Goal: Task Accomplishment & Management: Manage account settings

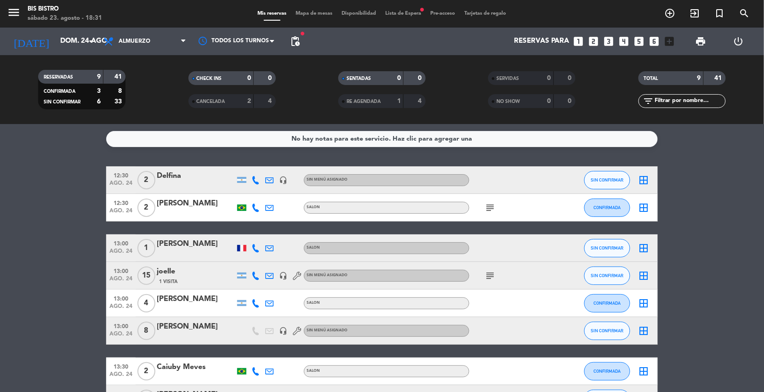
click at [680, 191] on bookings-row "12:30 [DATE] 2 Delfina headset_mic Sin menú asignado SIN CONFIRMAR border_all 1…" at bounding box center [382, 303] width 764 height 274
click at [84, 47] on input "dom. 24 ago." at bounding box center [101, 41] width 91 height 17
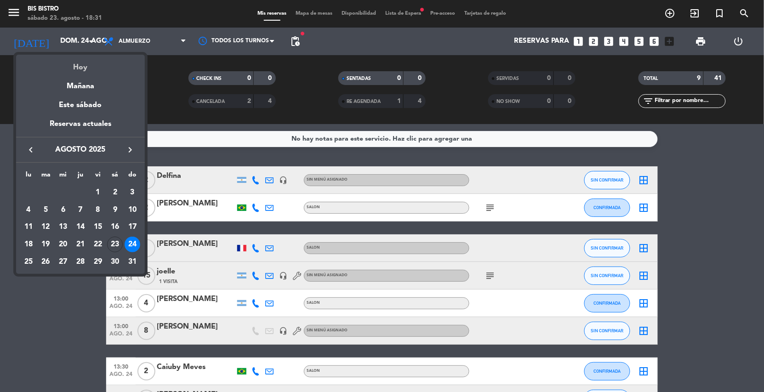
click at [87, 63] on div "Hoy" at bounding box center [80, 64] width 129 height 19
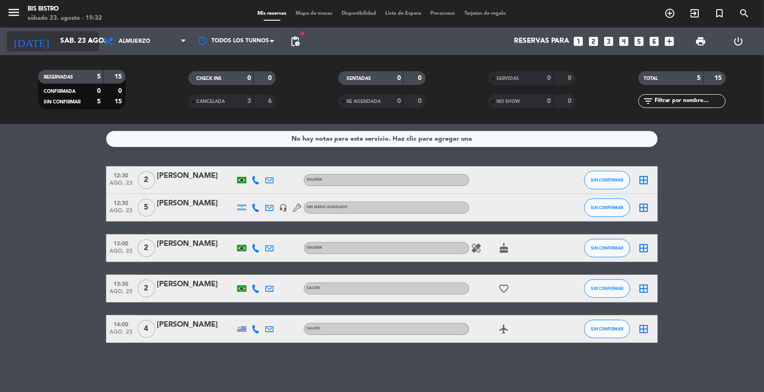
click at [78, 46] on input "sáb. 23 ago." at bounding box center [101, 41] width 91 height 17
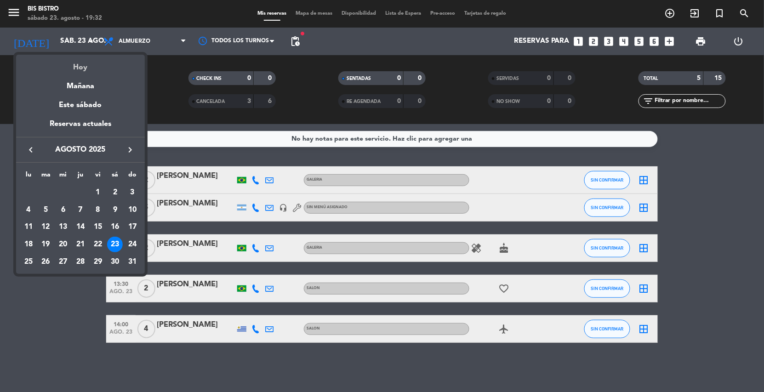
click at [80, 63] on div "Hoy" at bounding box center [80, 64] width 129 height 19
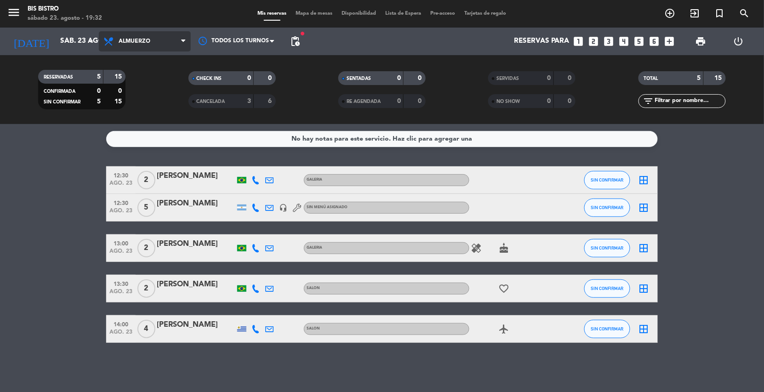
click at [157, 46] on span "Almuerzo" at bounding box center [145, 41] width 92 height 20
click at [128, 99] on div "menu Bis Bistro sábado 23. agosto - 19:32 Mis reservas Mapa de mesas Disponibil…" at bounding box center [382, 62] width 764 height 124
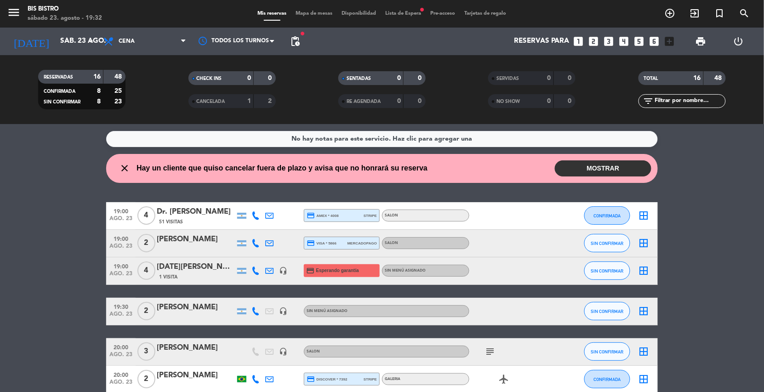
click at [583, 164] on button "MOSTRAR" at bounding box center [603, 168] width 97 height 16
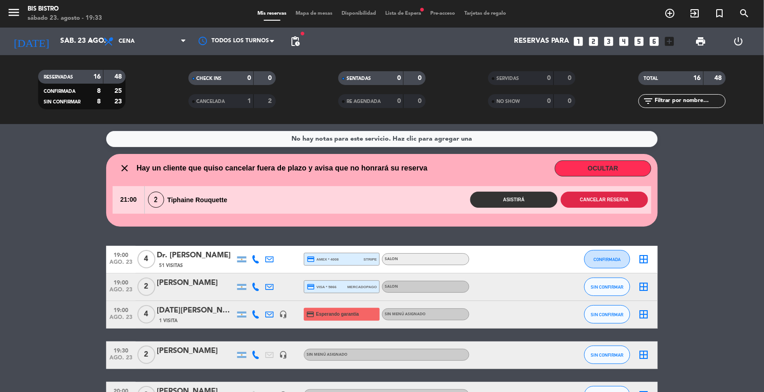
click at [581, 203] on button "Cancelar reserva" at bounding box center [604, 200] width 87 height 16
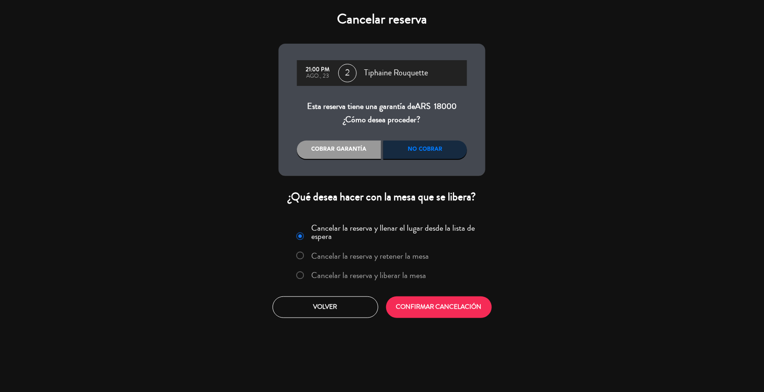
click at [404, 150] on div "No cobrar" at bounding box center [425, 150] width 84 height 18
click at [441, 307] on button "CONFIRMAR CANCELACIÓN" at bounding box center [439, 308] width 106 height 22
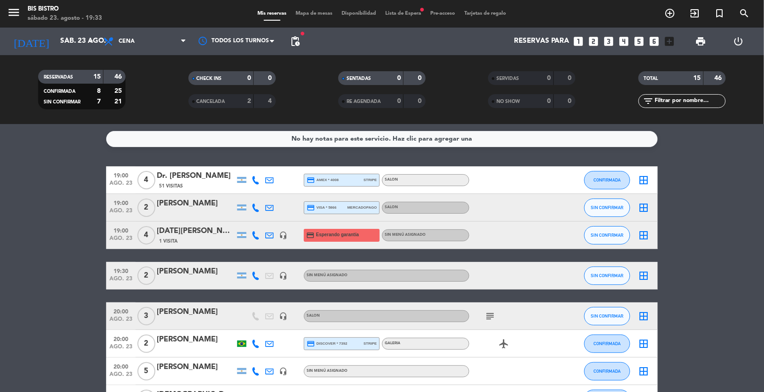
click at [254, 205] on icon at bounding box center [255, 208] width 8 height 8
click at [240, 187] on span "Copiar" at bounding box center [246, 192] width 19 height 10
click at [71, 190] on bookings-row "19:00 [DATE] 4 Dr. [PERSON_NAME] 51 Visitas credit_card amex * 4008 stripe SALO…" at bounding box center [382, 398] width 764 height 465
click at [485, 318] on icon "subject" at bounding box center [490, 316] width 11 height 11
click at [486, 316] on icon "subject" at bounding box center [490, 316] width 11 height 11
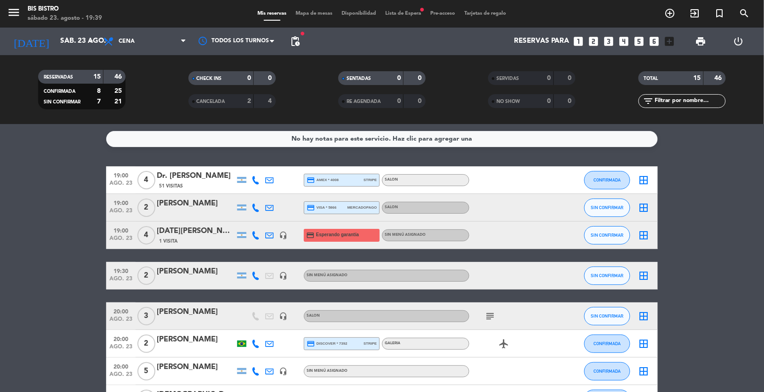
click at [195, 209] on div "[PERSON_NAME]" at bounding box center [196, 204] width 78 height 12
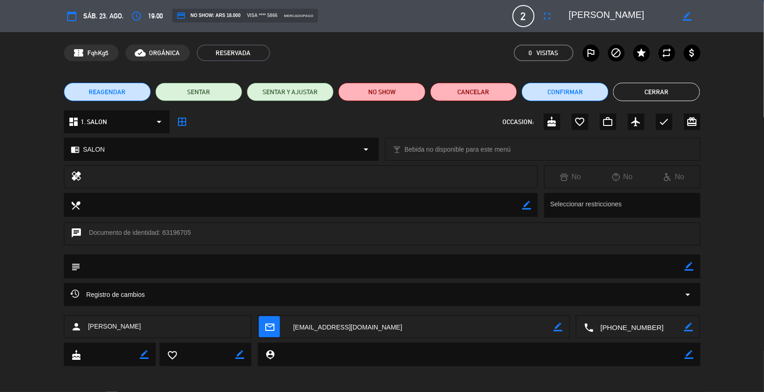
click at [651, 92] on button "Cerrar" at bounding box center [656, 92] width 87 height 18
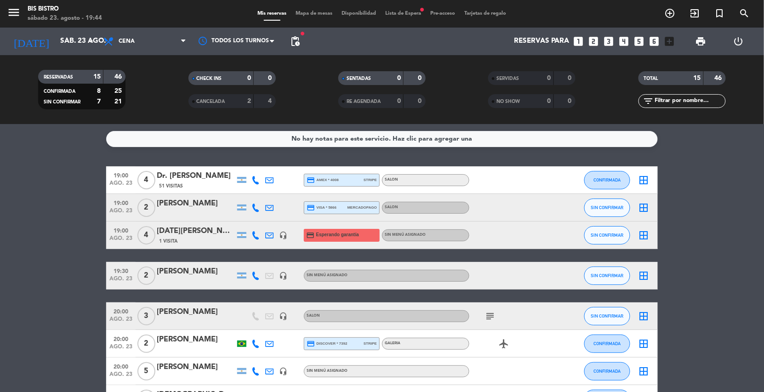
click at [256, 278] on icon at bounding box center [255, 276] width 8 height 8
click at [260, 257] on span "content_paste" at bounding box center [263, 260] width 7 height 7
click at [91, 276] on bookings-row "19:00 [DATE] 4 Dr. [PERSON_NAME] 51 Visitas credit_card amex * 4008 stripe SALO…" at bounding box center [382, 398] width 764 height 465
click at [77, 40] on input "sáb. 23 ago." at bounding box center [101, 41] width 91 height 17
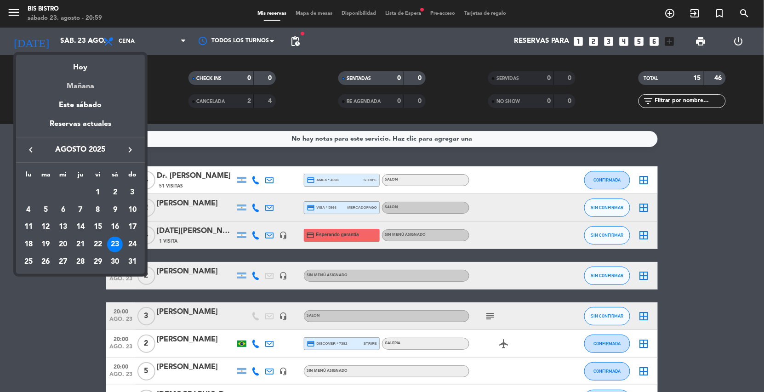
click at [69, 89] on div "Mañana" at bounding box center [80, 83] width 129 height 19
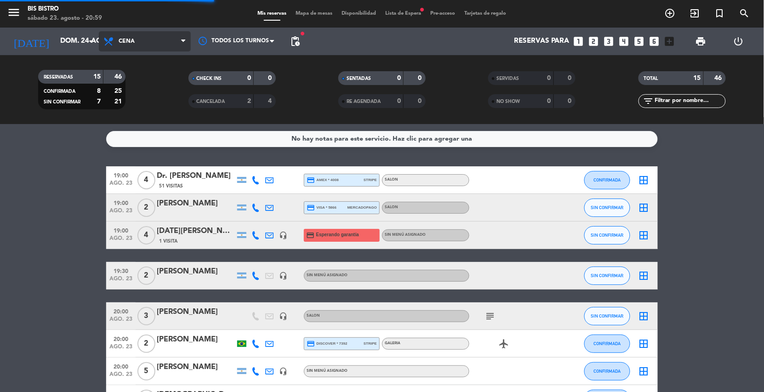
click at [136, 41] on span "Cena" at bounding box center [145, 41] width 92 height 20
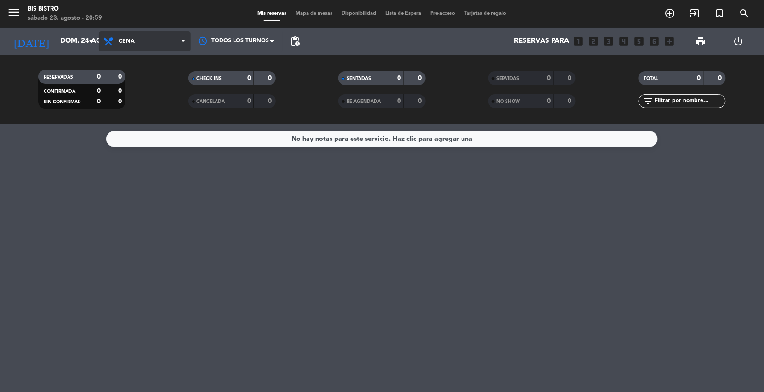
click at [140, 40] on span "Cena" at bounding box center [145, 41] width 92 height 20
click at [138, 81] on div "menu Bis Bistro sábado 23. agosto - 20:59 Mis reservas Mapa de mesas Disponibil…" at bounding box center [382, 62] width 764 height 124
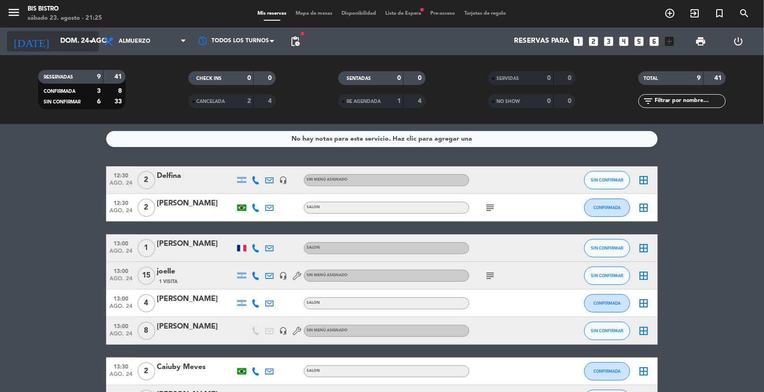
click at [88, 39] on icon "arrow_drop_down" at bounding box center [91, 41] width 11 height 11
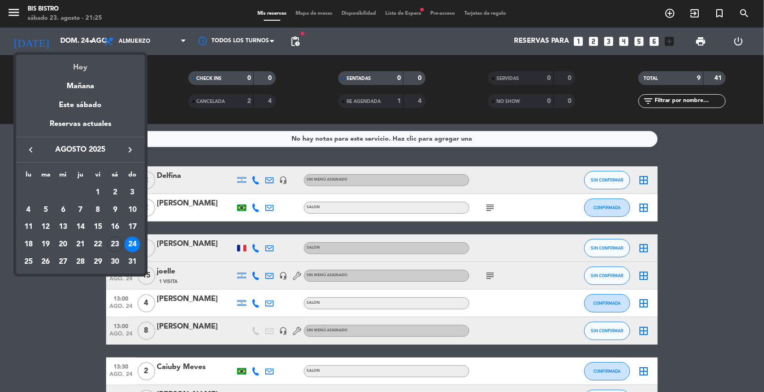
click at [76, 65] on div "Hoy" at bounding box center [80, 64] width 129 height 19
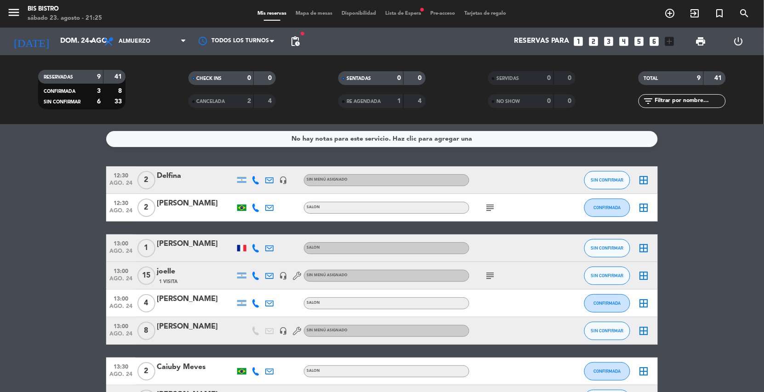
type input "sáb. 23 ago."
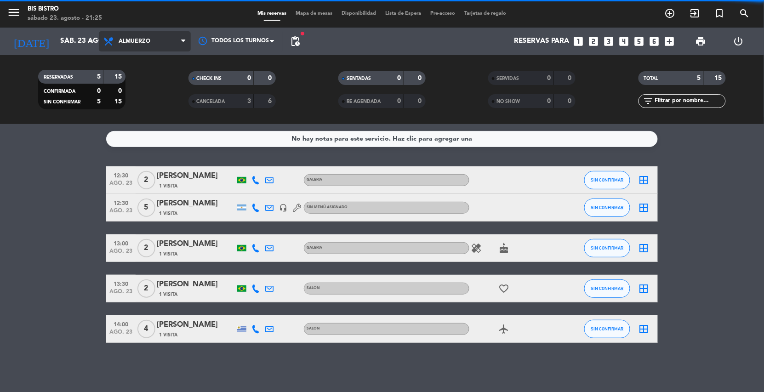
click at [147, 40] on span "Almuerzo" at bounding box center [135, 41] width 32 height 6
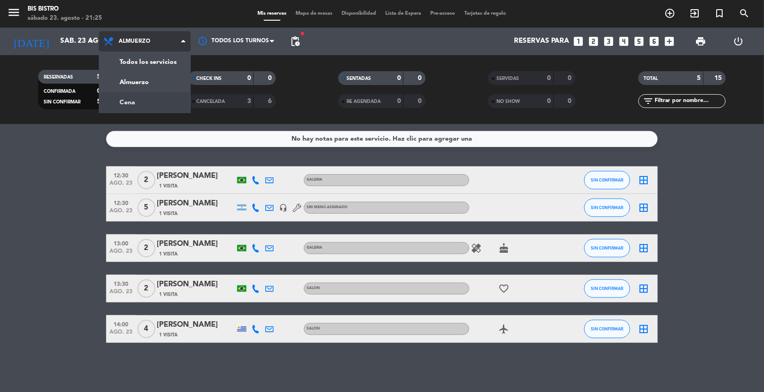
click at [140, 98] on div "menu Bis Bistro sábado 23. agosto - 21:25 Mis reservas Mapa de mesas Disponibil…" at bounding box center [382, 62] width 764 height 124
